Goal: Find specific page/section: Find specific page/section

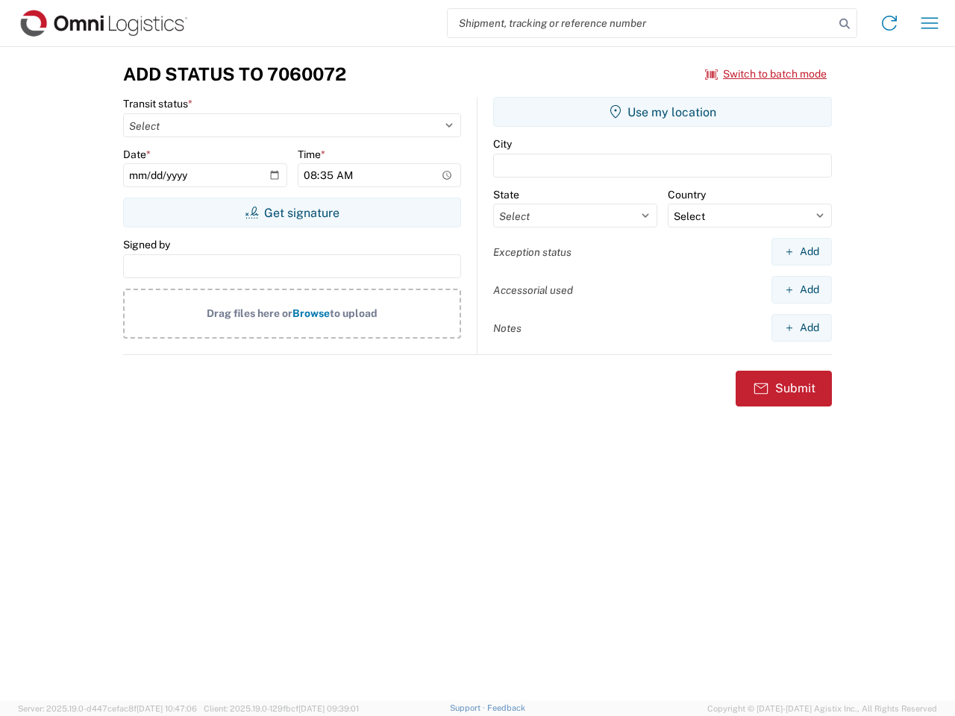
click at [641, 23] on input "search" at bounding box center [640, 23] width 386 height 28
click at [844, 24] on icon at bounding box center [844, 23] width 21 height 21
click at [889, 23] on icon at bounding box center [889, 23] width 24 height 24
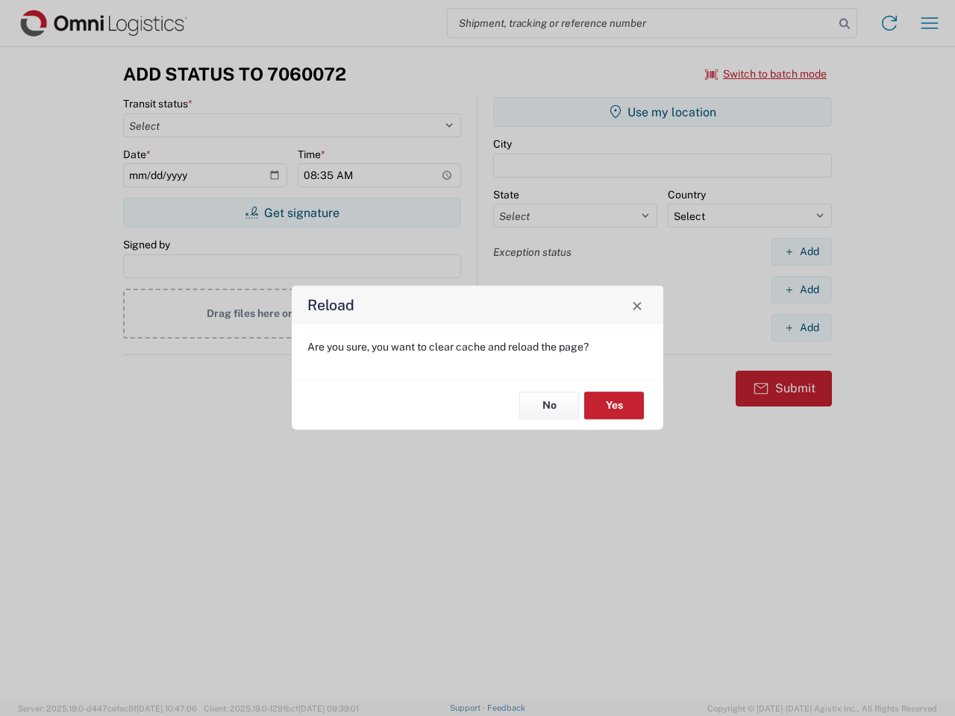
click at [929, 23] on div "Reload Are you sure, you want to clear cache and reload the page? No Yes" at bounding box center [477, 358] width 955 height 716
click at [766, 74] on div "Reload Are you sure, you want to clear cache and reload the page? No Yes" at bounding box center [477, 358] width 955 height 716
click at [292, 213] on div "Reload Are you sure, you want to clear cache and reload the page? No Yes" at bounding box center [477, 358] width 955 height 716
click at [662, 112] on div "Reload Are you sure, you want to clear cache and reload the page? No Yes" at bounding box center [477, 358] width 955 height 716
click at [801, 251] on div "Reload Are you sure, you want to clear cache and reload the page? No Yes" at bounding box center [477, 358] width 955 height 716
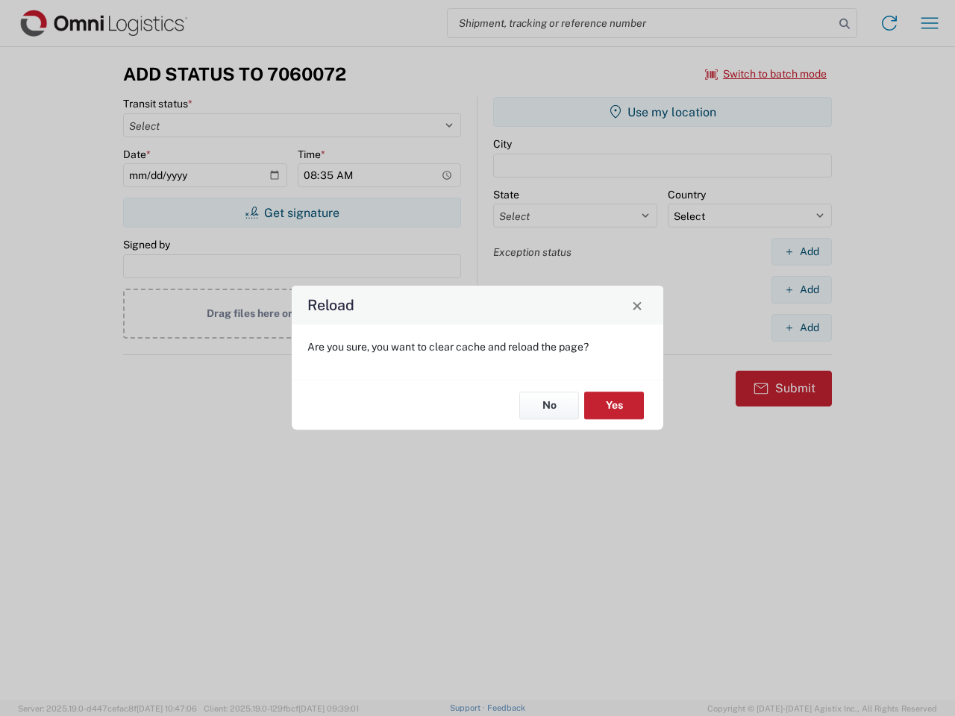
click at [801, 289] on div "Reload Are you sure, you want to clear cache and reload the page? No Yes" at bounding box center [477, 358] width 955 height 716
click at [801, 327] on div "Reload Are you sure, you want to clear cache and reload the page? No Yes" at bounding box center [477, 358] width 955 height 716
